Goal: Task Accomplishment & Management: Use online tool/utility

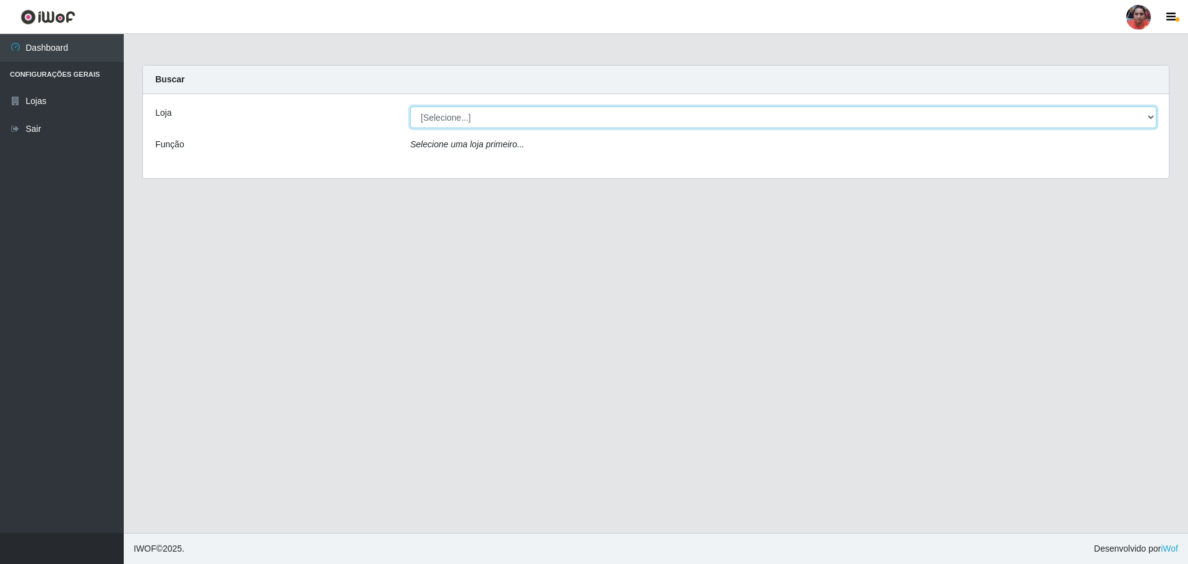
click at [1152, 118] on select "[Selecione...] Mar Vermelho - Loja 05" at bounding box center [783, 117] width 746 height 22
select select "252"
click at [410, 106] on select "[Selecione...] Mar Vermelho - Loja 05" at bounding box center [783, 117] width 746 height 22
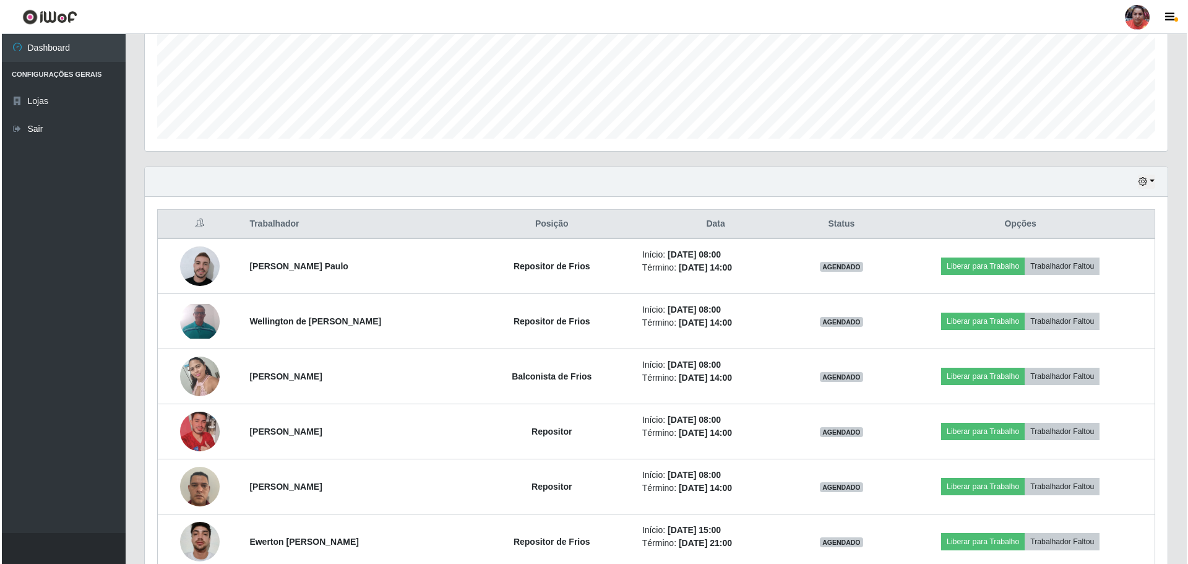
scroll to position [309, 0]
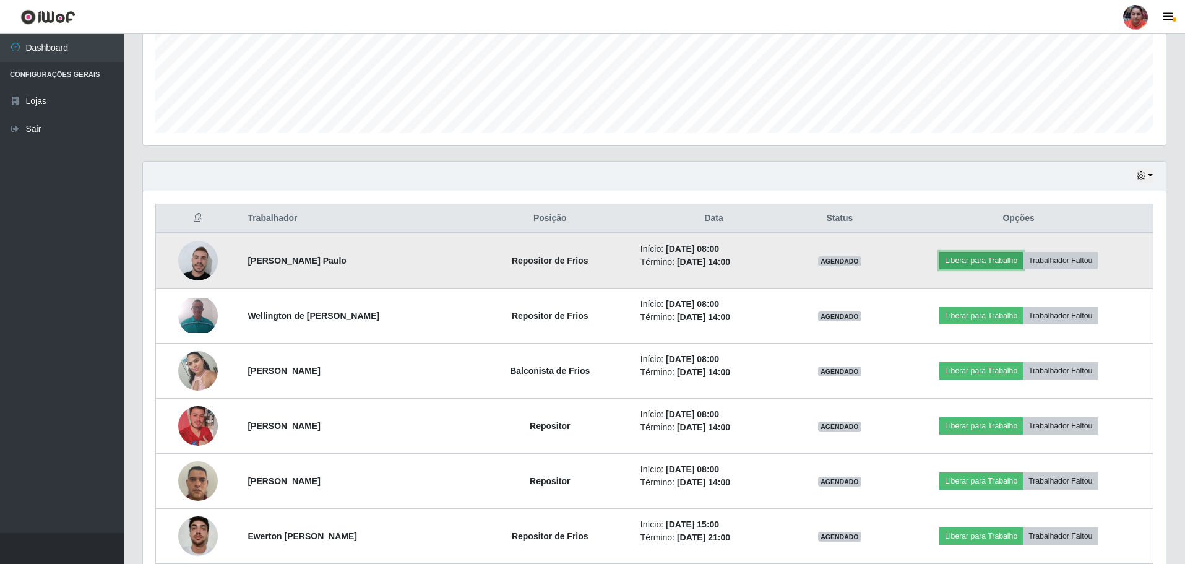
click at [1003, 255] on button "Liberar para Trabalho" at bounding box center [981, 260] width 84 height 17
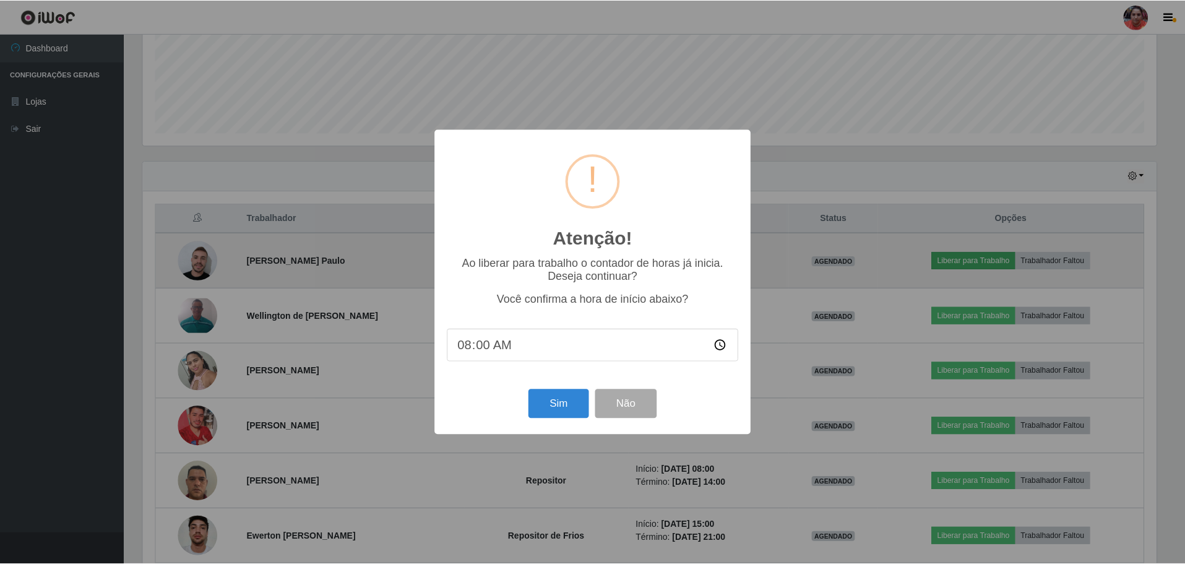
scroll to position [257, 1016]
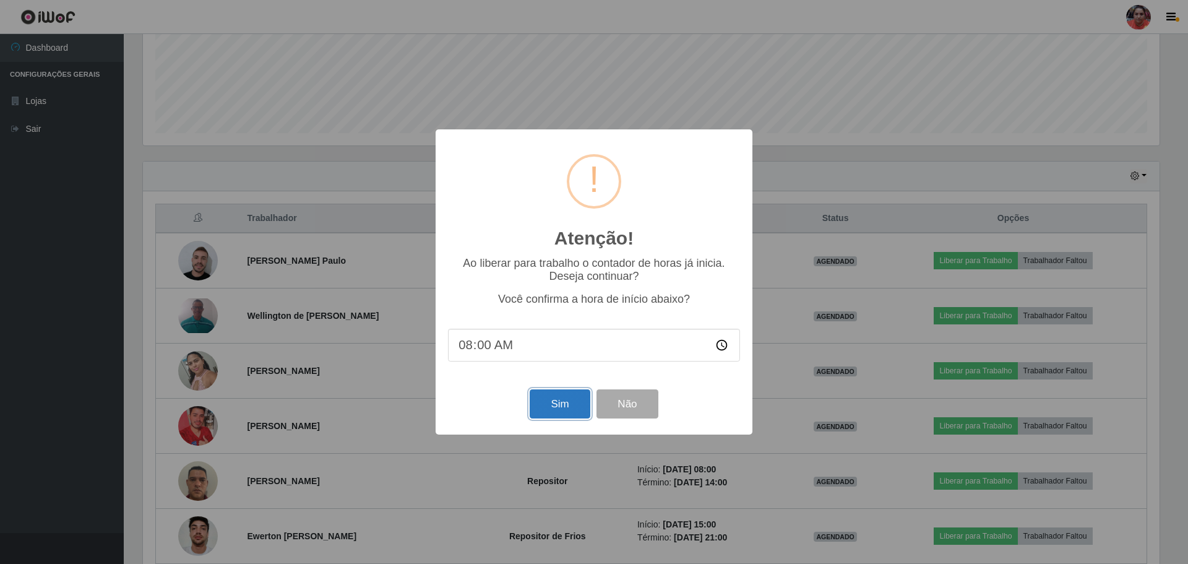
click at [558, 408] on button "Sim" at bounding box center [560, 403] width 60 height 29
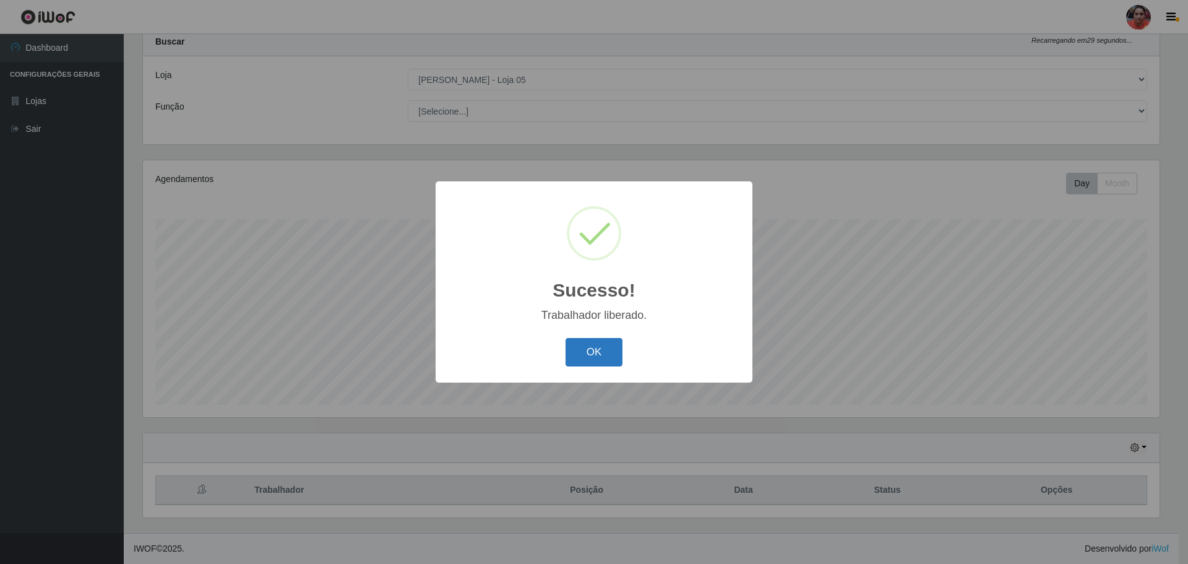
click at [603, 353] on button "OK" at bounding box center [594, 352] width 58 height 29
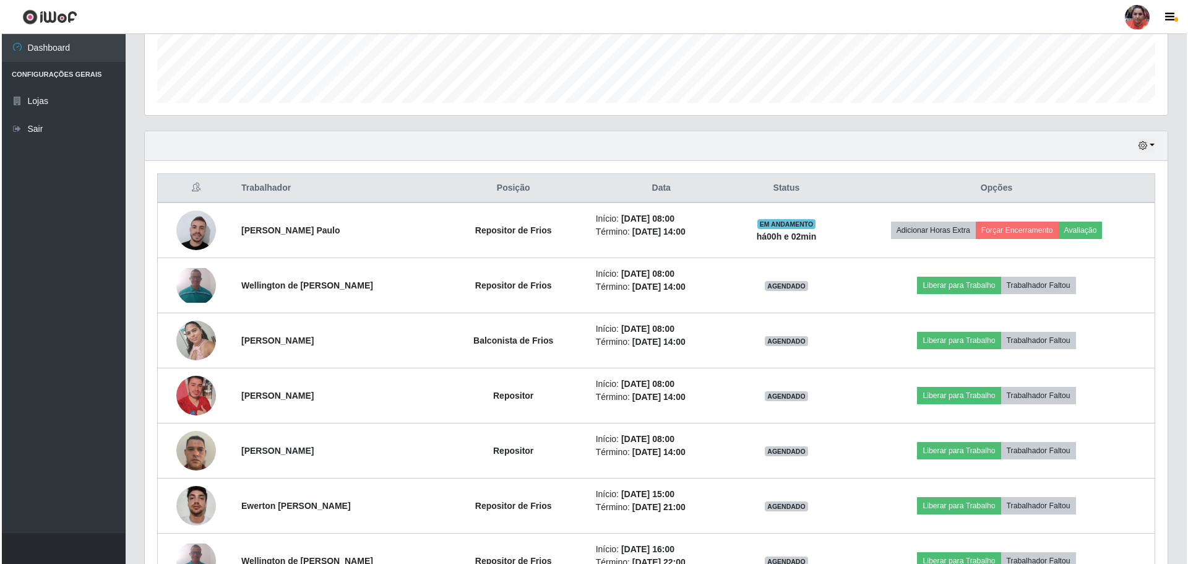
scroll to position [347, 0]
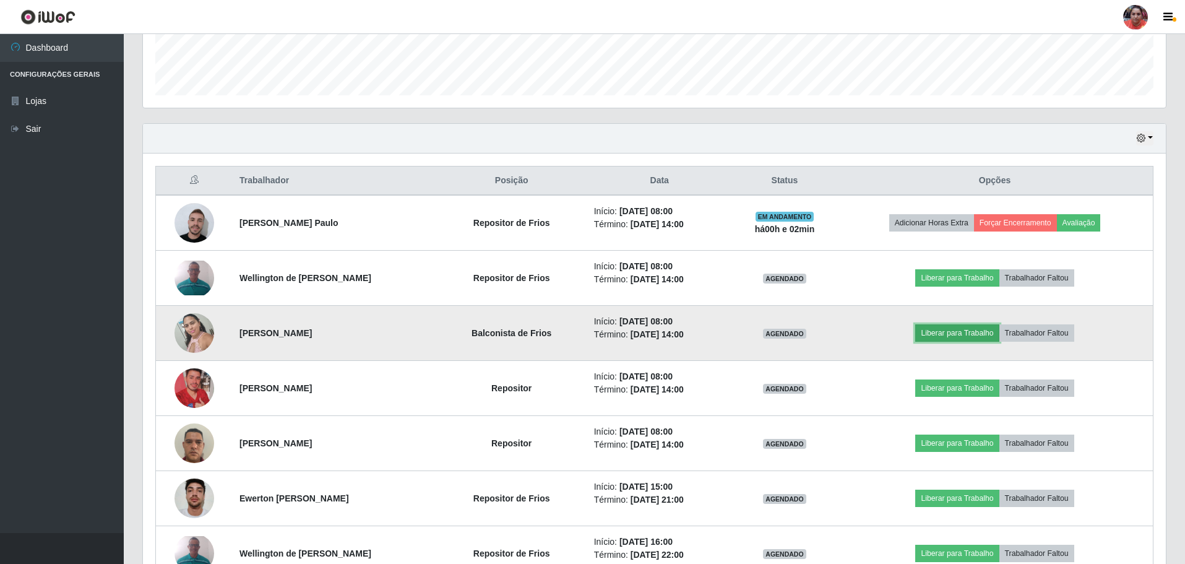
click at [962, 332] on button "Liberar para Trabalho" at bounding box center [957, 332] width 84 height 17
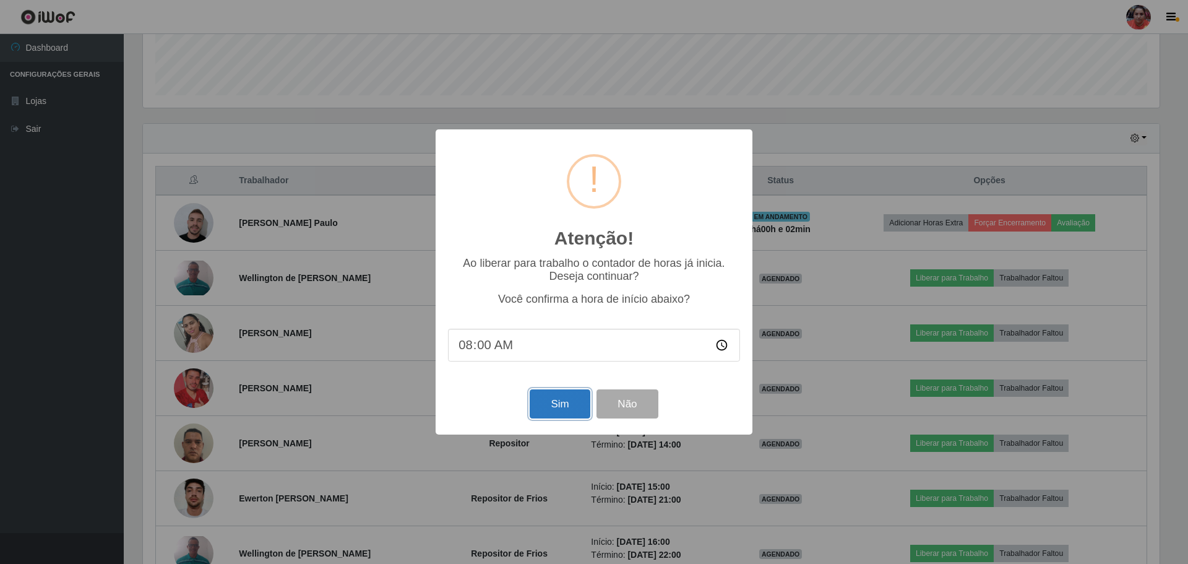
click at [566, 405] on button "Sim" at bounding box center [560, 403] width 60 height 29
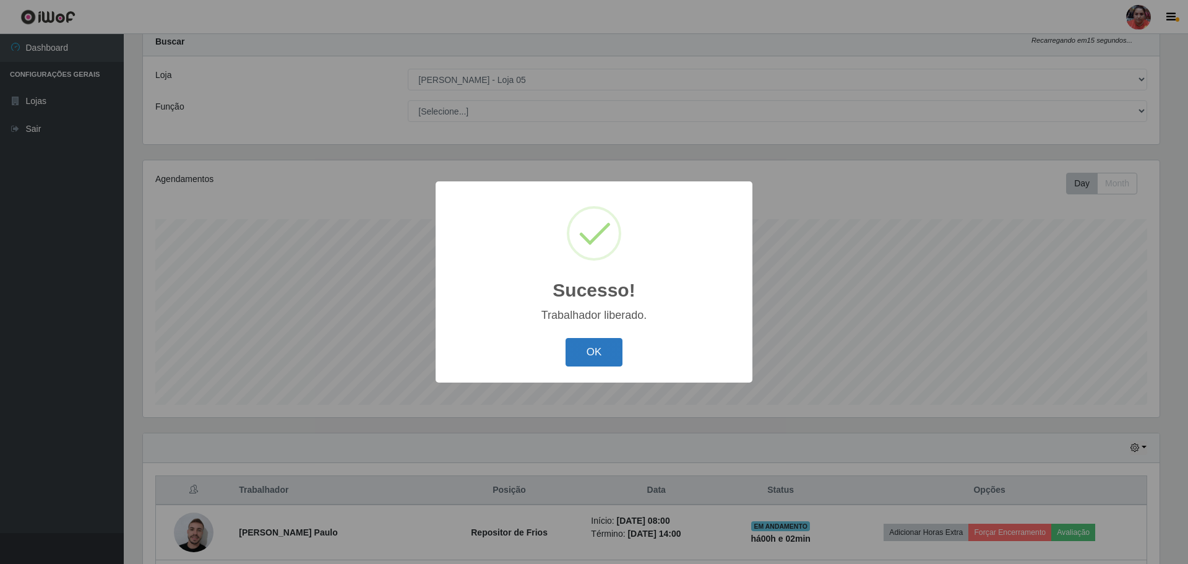
click at [583, 358] on button "OK" at bounding box center [594, 352] width 58 height 29
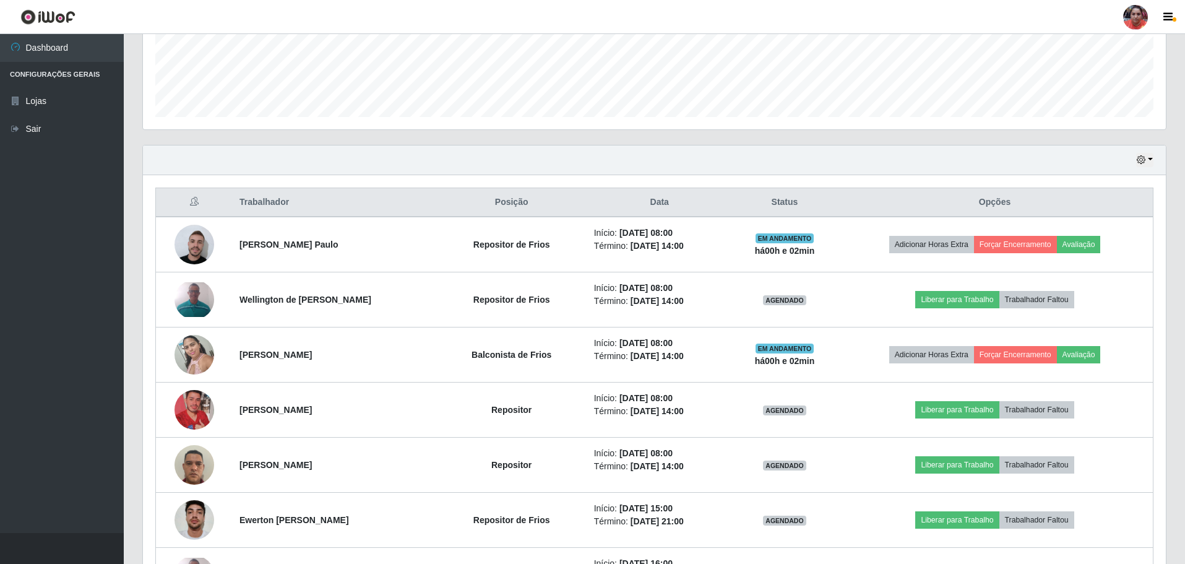
scroll to position [347, 0]
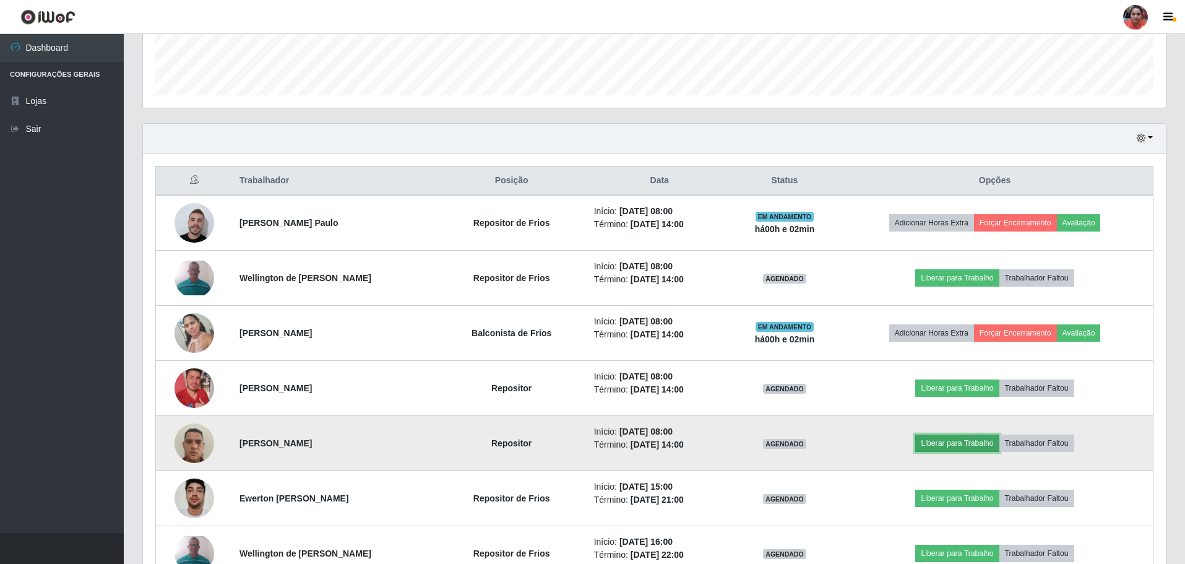
click at [947, 441] on button "Liberar para Trabalho" at bounding box center [957, 442] width 84 height 17
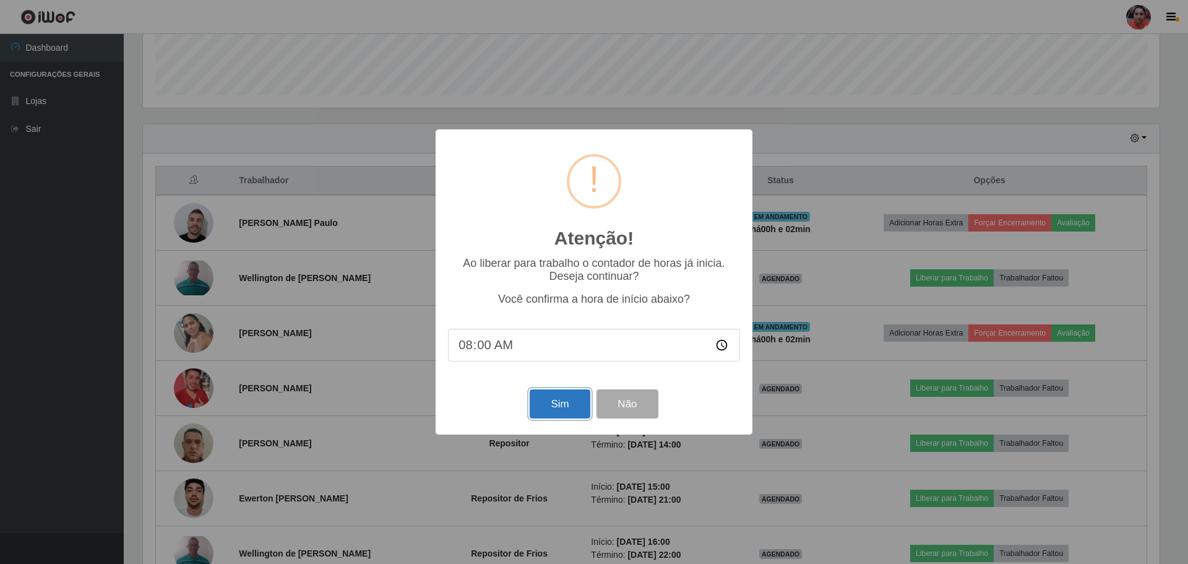
click at [549, 408] on button "Sim" at bounding box center [560, 403] width 60 height 29
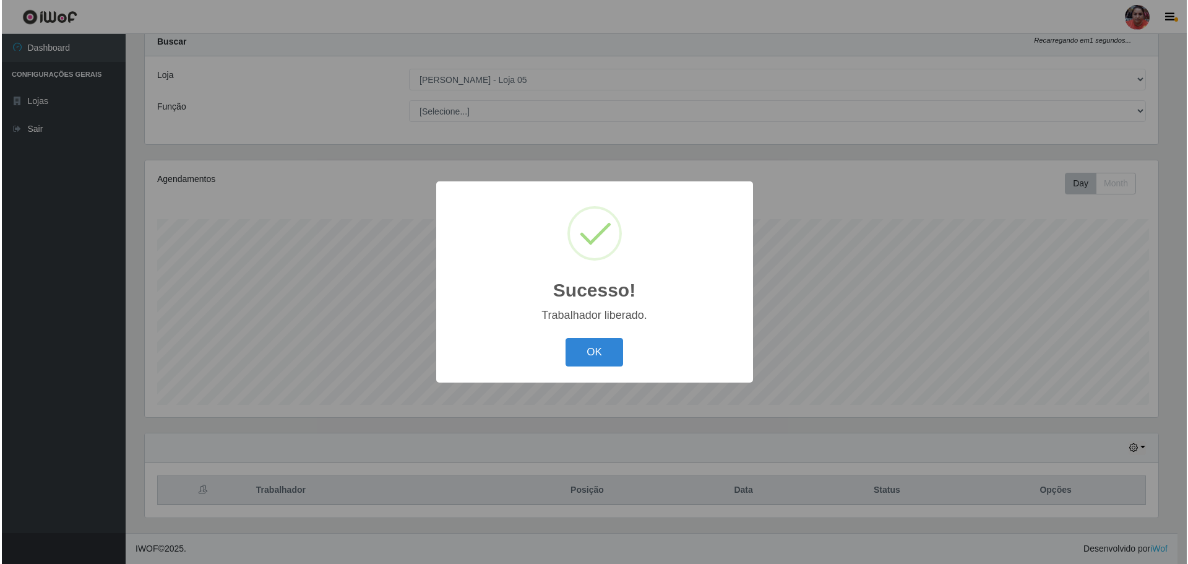
scroll to position [0, 0]
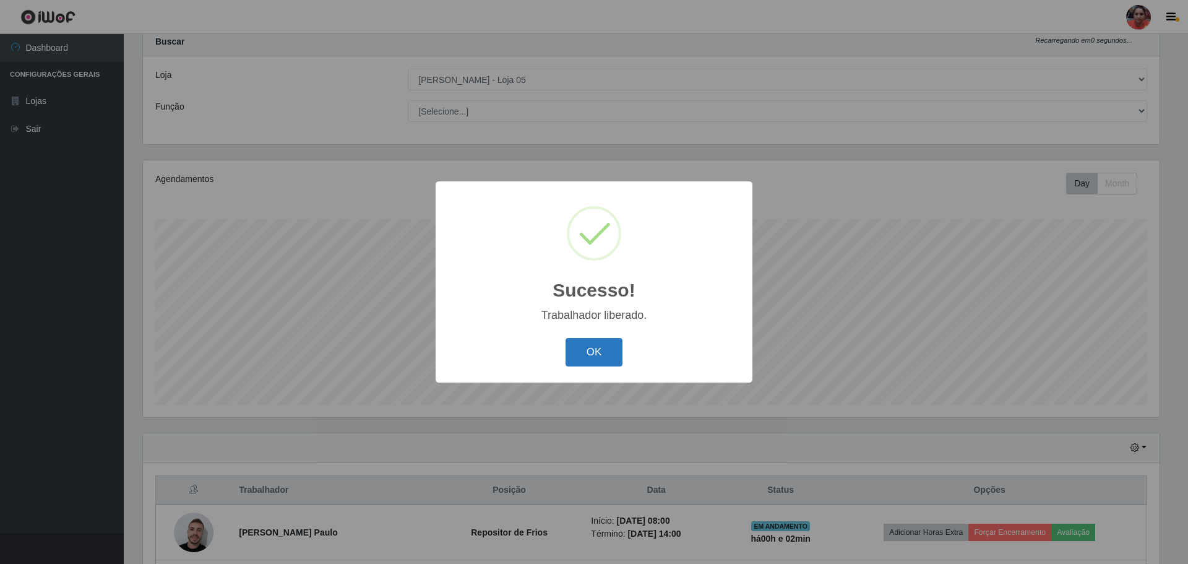
click at [607, 351] on button "OK" at bounding box center [594, 352] width 58 height 29
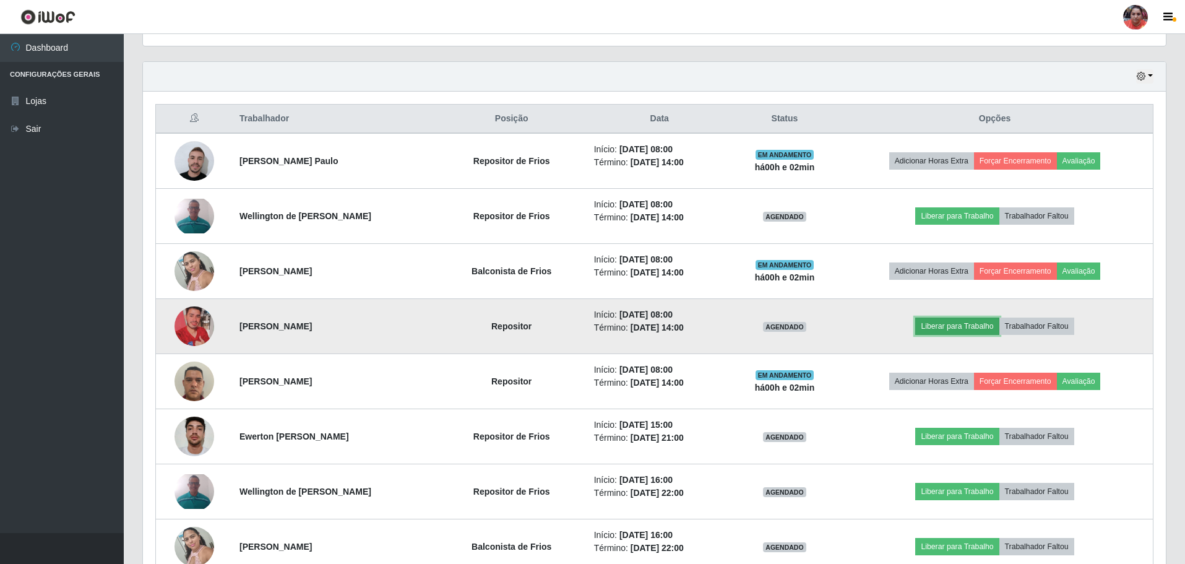
click at [972, 328] on button "Liberar para Trabalho" at bounding box center [957, 325] width 84 height 17
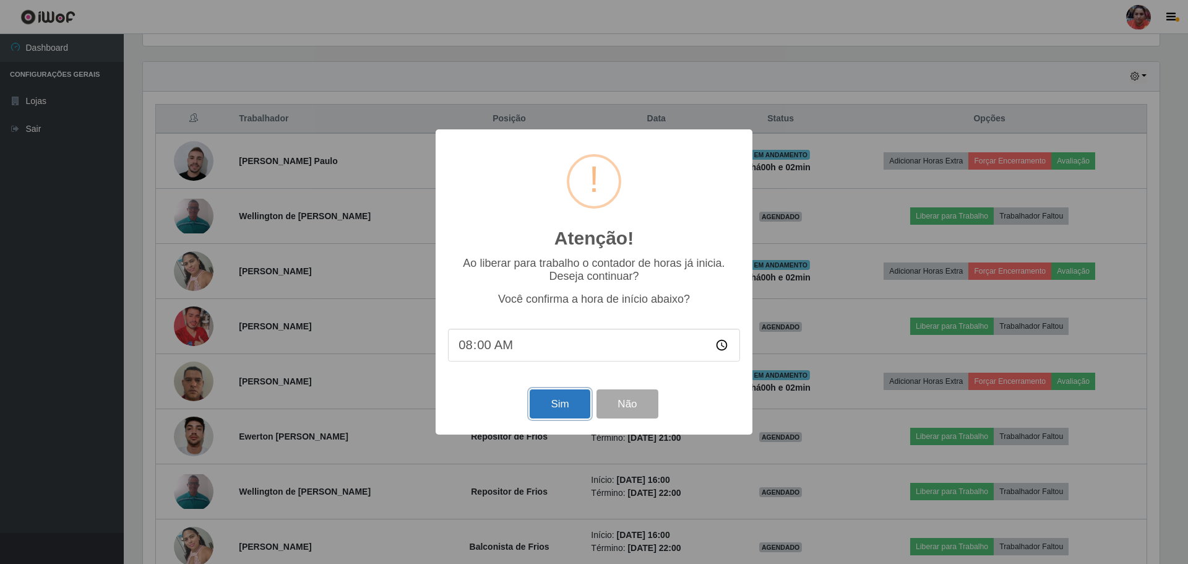
click at [578, 418] on button "Sim" at bounding box center [560, 403] width 60 height 29
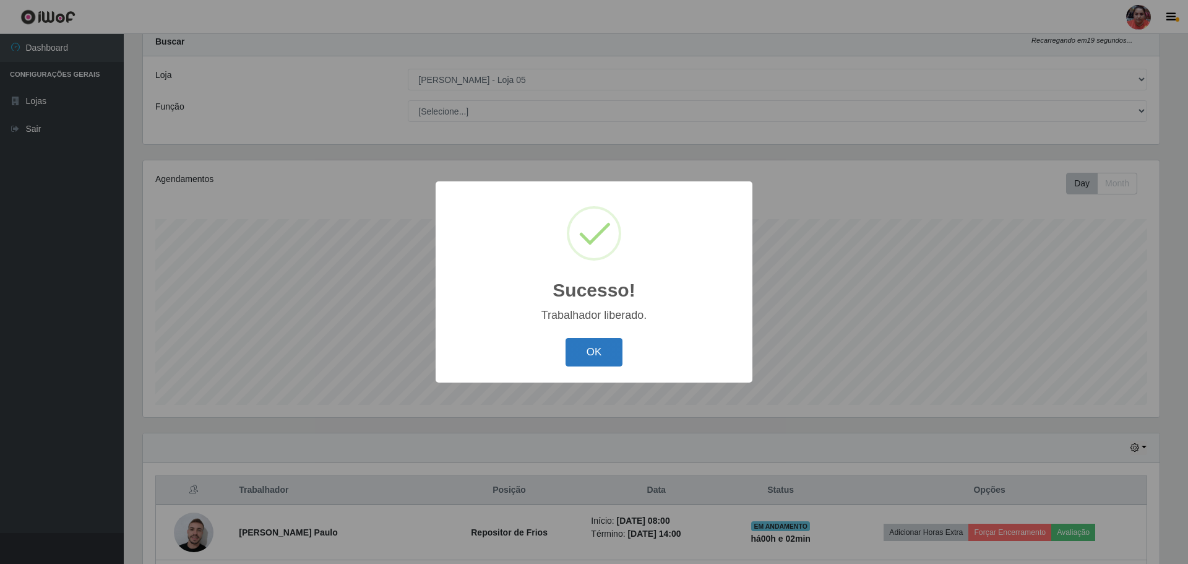
click at [579, 347] on button "OK" at bounding box center [594, 352] width 58 height 29
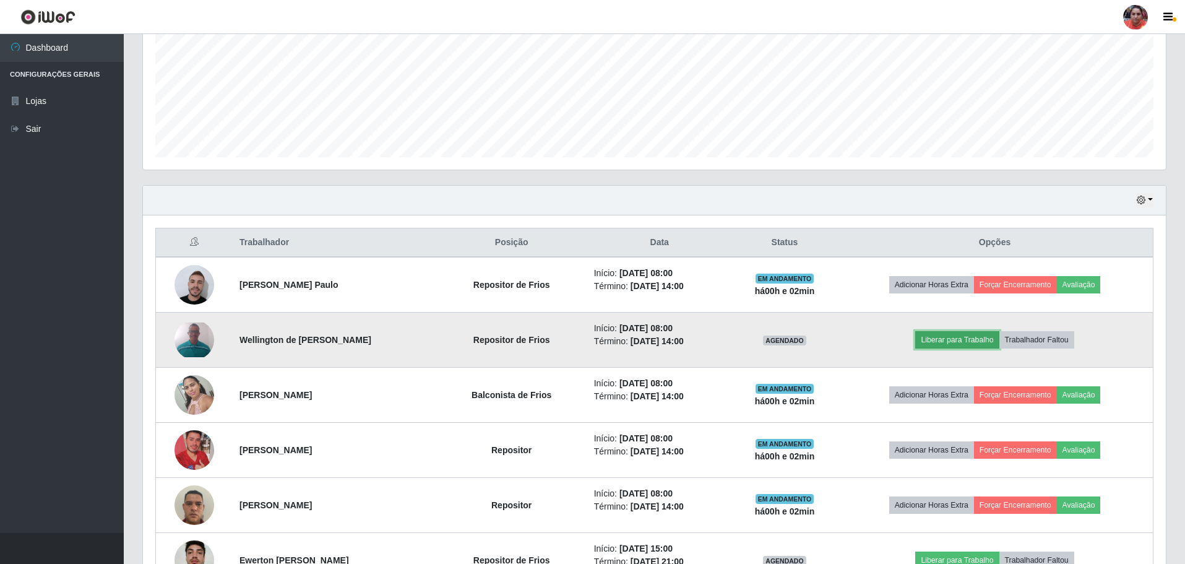
click at [972, 341] on button "Liberar para Trabalho" at bounding box center [957, 339] width 84 height 17
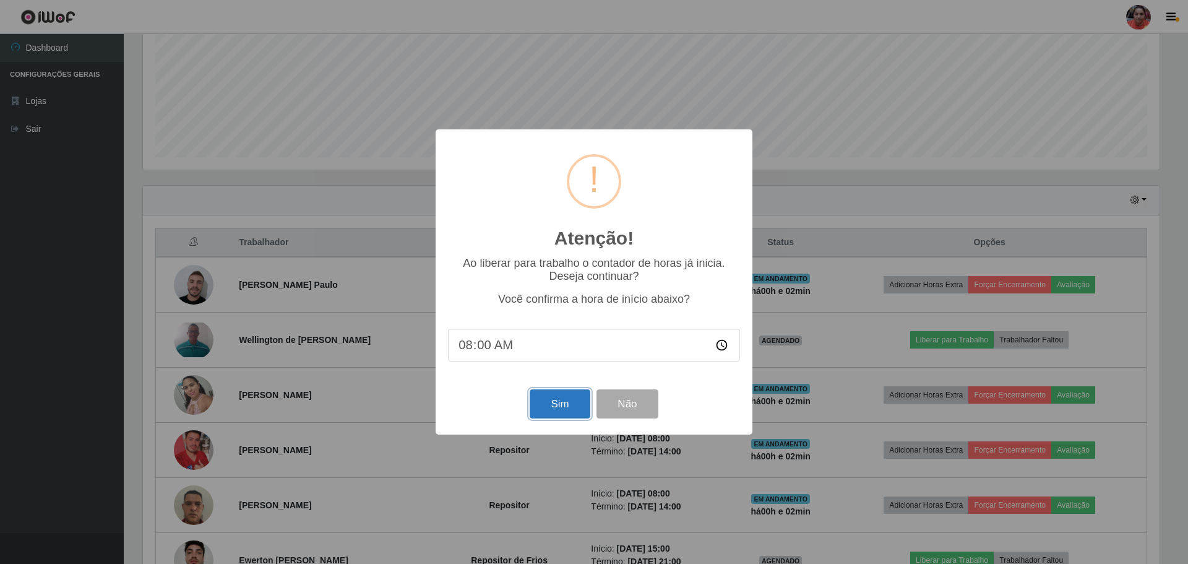
click at [552, 405] on button "Sim" at bounding box center [560, 403] width 60 height 29
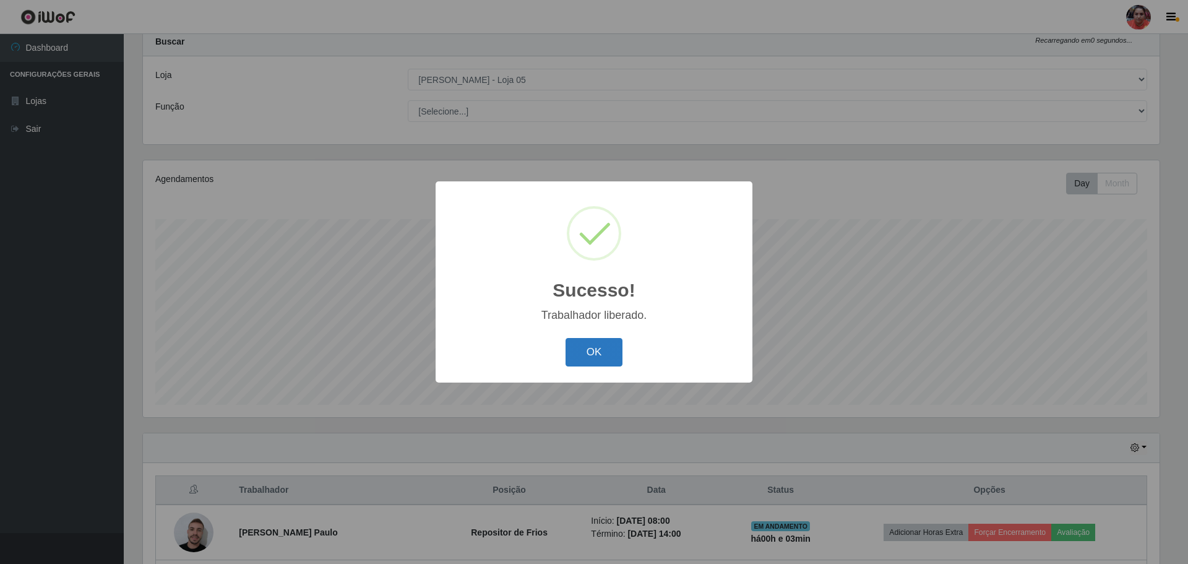
click at [618, 342] on button "OK" at bounding box center [594, 352] width 58 height 29
